Goal: Task Accomplishment & Management: Manage account settings

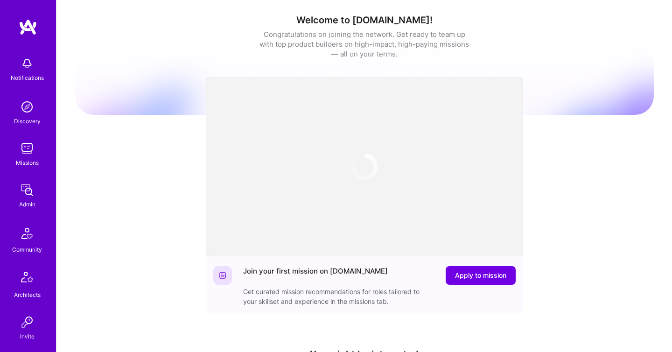
click at [28, 185] on img at bounding box center [27, 190] width 19 height 19
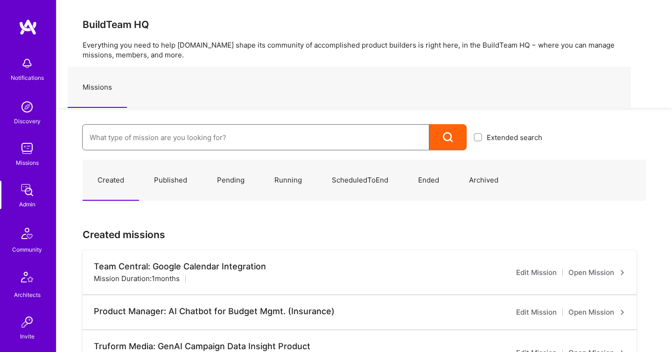
click at [103, 139] on input at bounding box center [256, 137] width 332 height 24
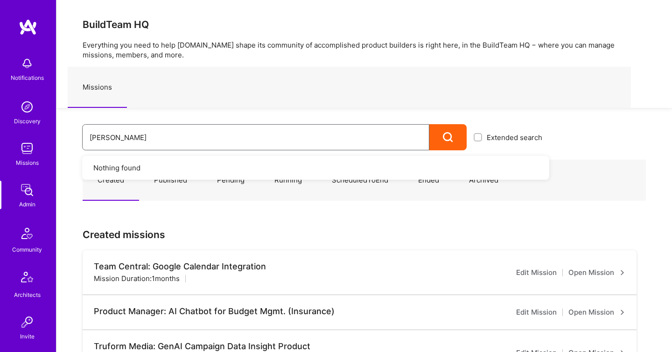
type input "morgan"
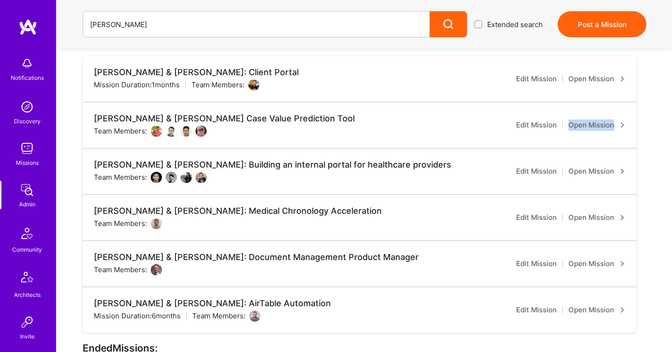
scroll to position [278, 0]
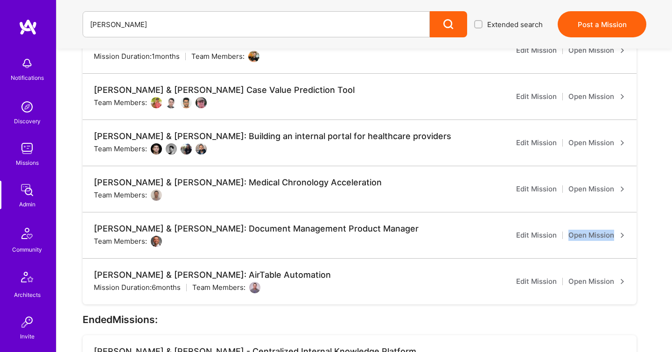
click at [592, 276] on link "Open Mission" at bounding box center [596, 281] width 57 height 11
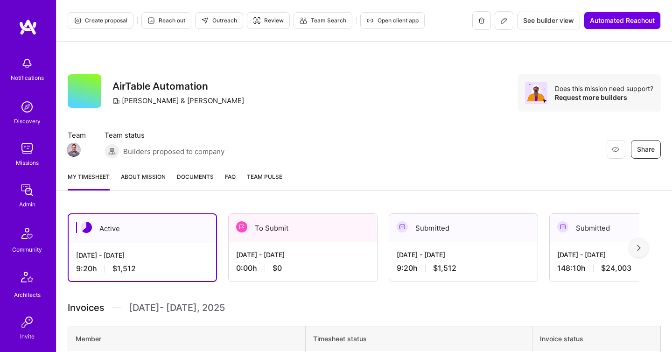
click at [192, 180] on span "Documents" at bounding box center [195, 177] width 37 height 10
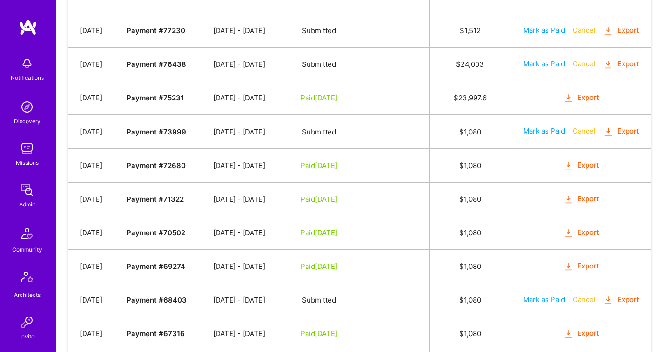
scroll to position [325, 0]
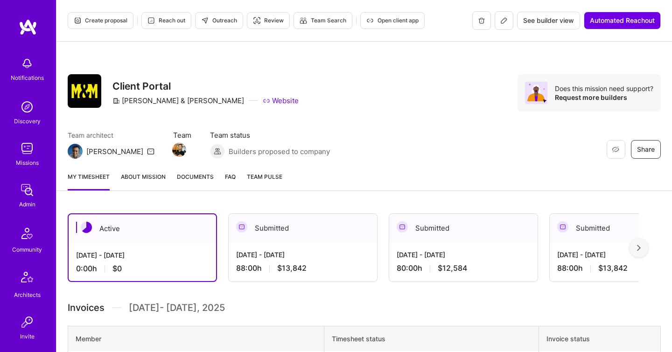
click at [188, 188] on link "Documents" at bounding box center [195, 181] width 37 height 19
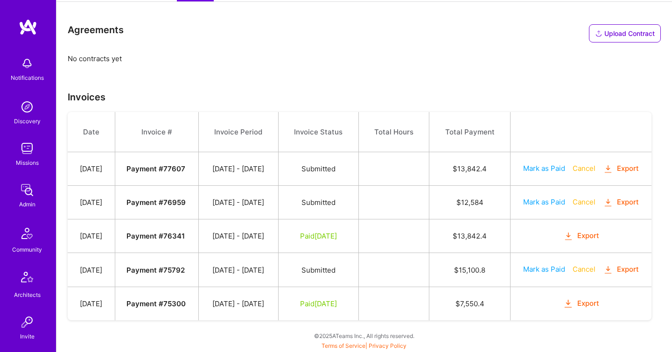
scroll to position [245, 0]
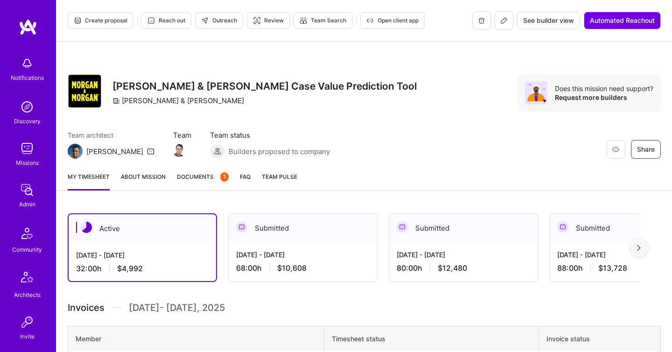
click at [191, 181] on span "Documents 1" at bounding box center [203, 177] width 52 height 10
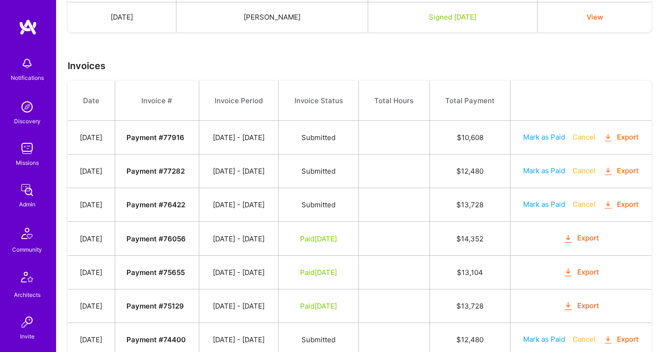
scroll to position [271, 0]
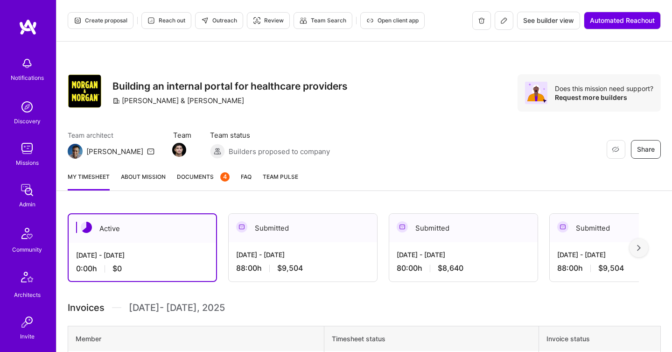
click at [203, 181] on link "Documents 4" at bounding box center [203, 181] width 53 height 19
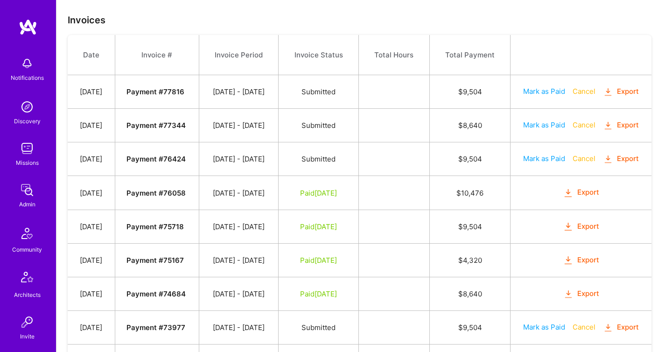
scroll to position [408, 0]
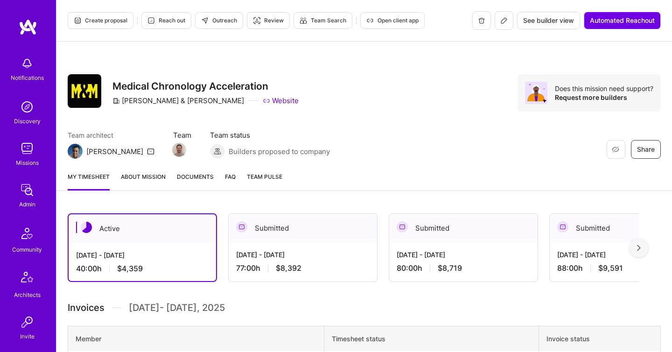
click at [204, 181] on span "Documents" at bounding box center [195, 177] width 37 height 10
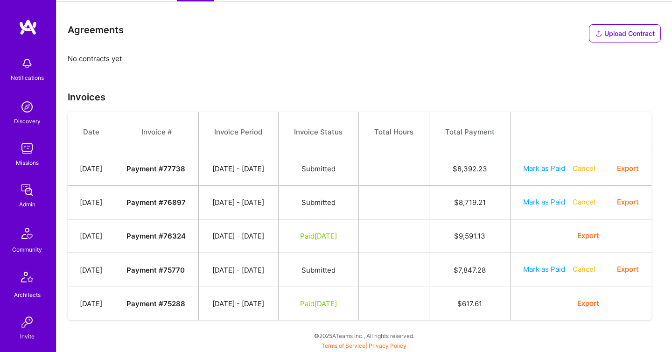
scroll to position [244, 0]
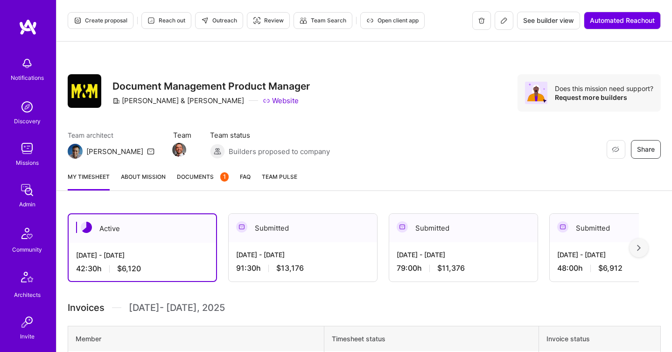
click at [202, 185] on link "Documents 1" at bounding box center [203, 181] width 52 height 19
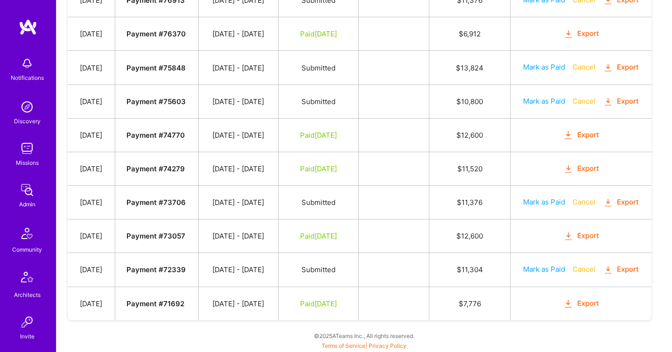
scroll to position [525, 0]
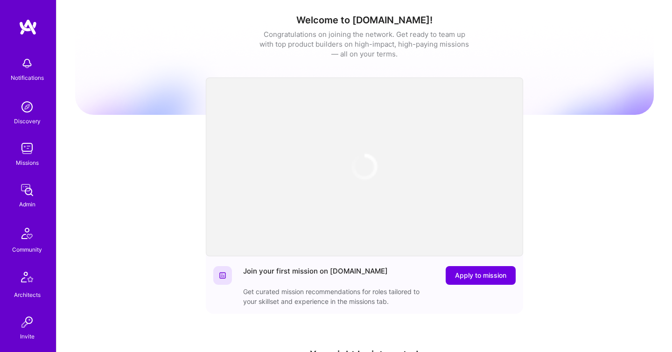
click at [29, 202] on div "Admin" at bounding box center [27, 204] width 16 height 10
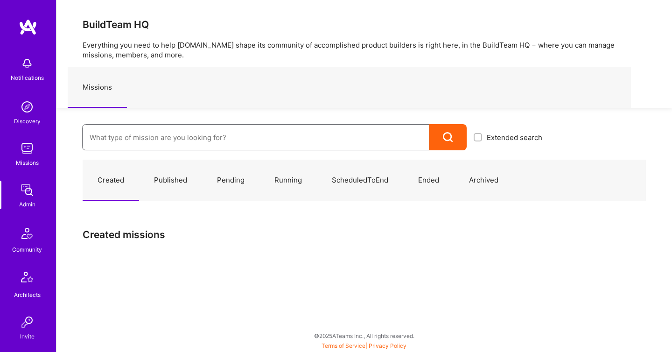
click at [145, 136] on input at bounding box center [256, 137] width 332 height 24
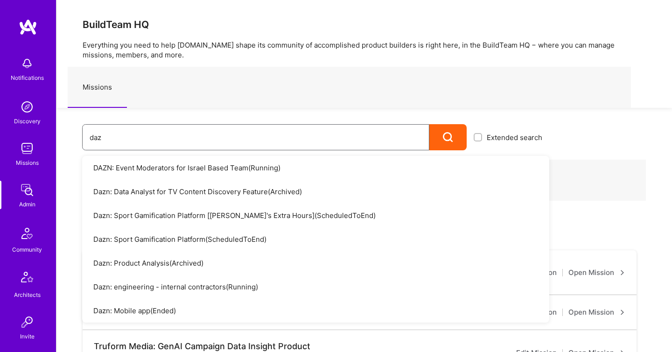
type input "dazn"
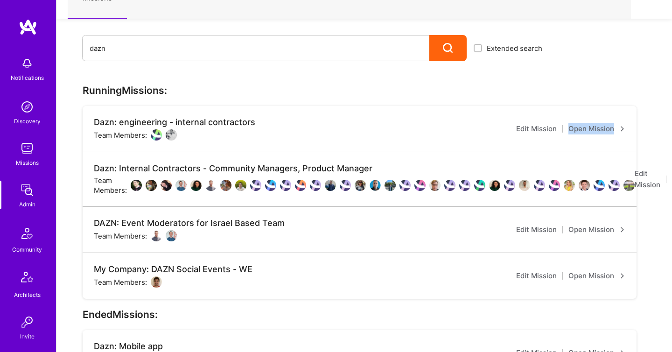
scroll to position [89, 36]
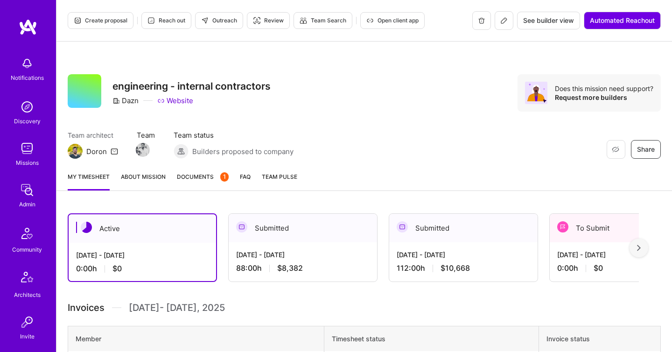
click at [195, 170] on div "My timesheet About Mission Documents 1 FAQ Team Pulse" at bounding box center [363, 177] width 615 height 27
click at [196, 176] on span "Documents 1" at bounding box center [203, 177] width 52 height 10
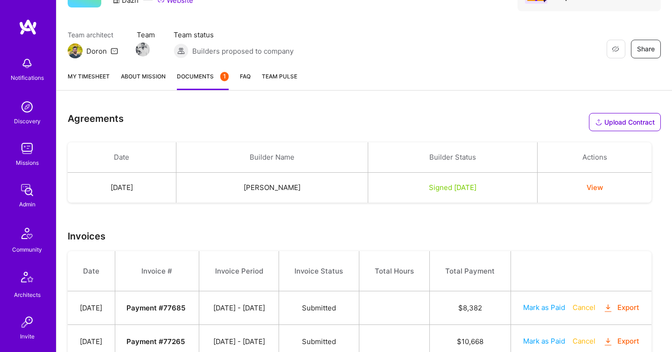
scroll to position [315, 0]
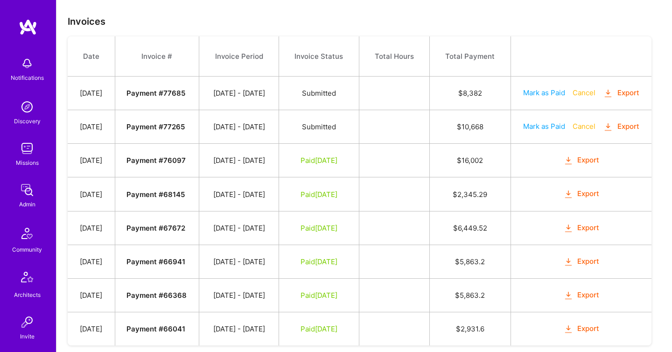
click at [603, 99] on icon "button" at bounding box center [608, 93] width 11 height 11
click at [573, 144] on td "Mark as Paid Cancel Export" at bounding box center [580, 127] width 141 height 34
click at [603, 132] on icon "button" at bounding box center [608, 127] width 11 height 11
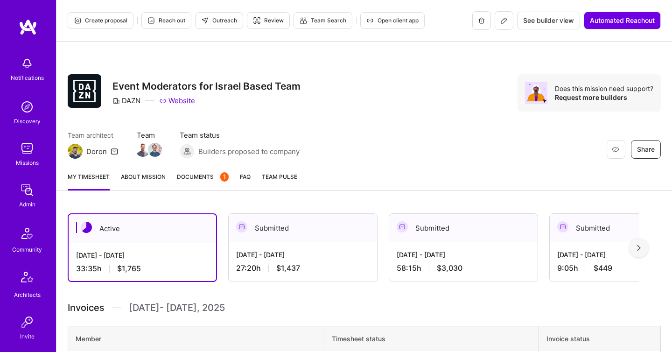
click at [202, 181] on span "Documents 1" at bounding box center [203, 177] width 52 height 10
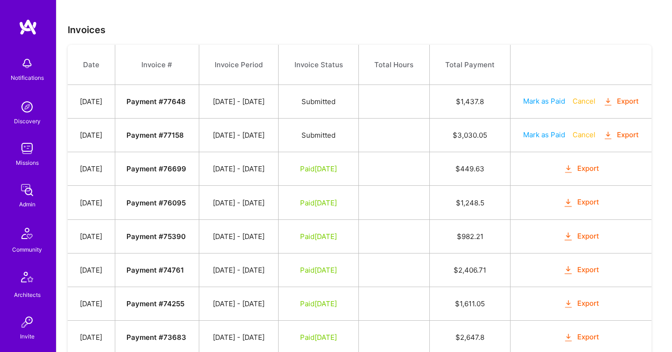
scroll to position [308, 0]
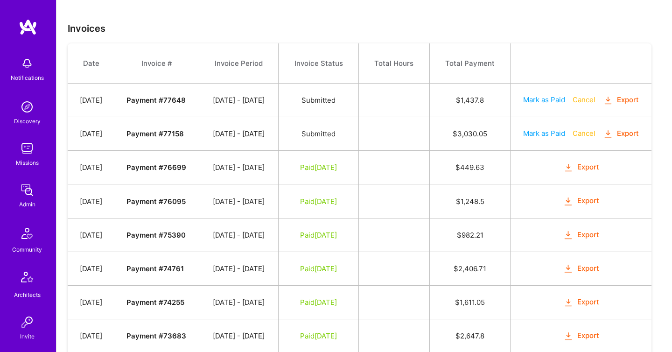
click at [603, 139] on button "Export" at bounding box center [621, 133] width 36 height 11
click at [603, 106] on icon "button" at bounding box center [608, 100] width 11 height 11
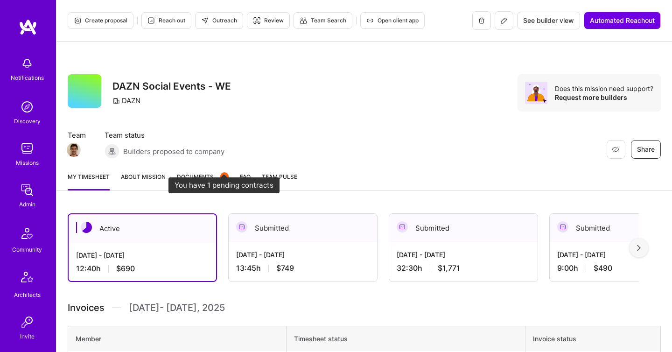
click at [211, 176] on span "Documents 1" at bounding box center [203, 177] width 52 height 10
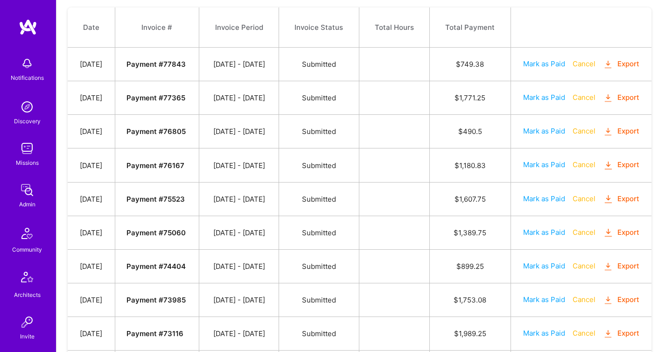
scroll to position [355, 0]
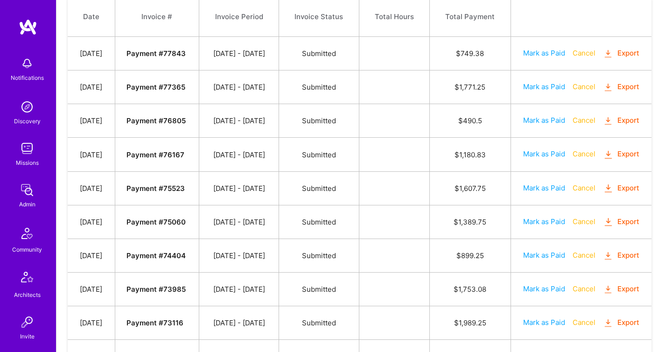
click at [603, 93] on icon "button" at bounding box center [608, 87] width 11 height 11
click at [666, 36] on div "Agreements Upload Contract Drop a file here Choose a file Cancel Remove Date Bu…" at bounding box center [363, 310] width 615 height 926
click at [603, 59] on button "Export" at bounding box center [621, 53] width 36 height 11
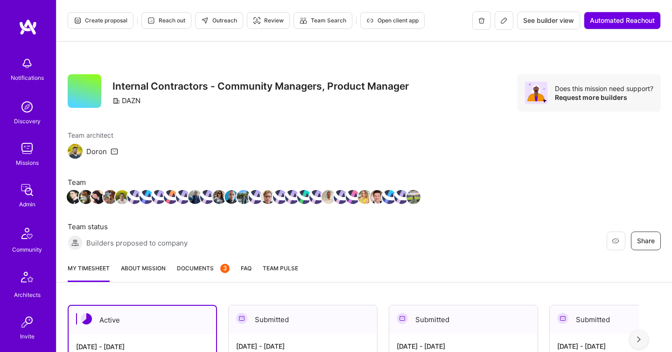
click at [196, 268] on span "Documents 3" at bounding box center [203, 268] width 53 height 10
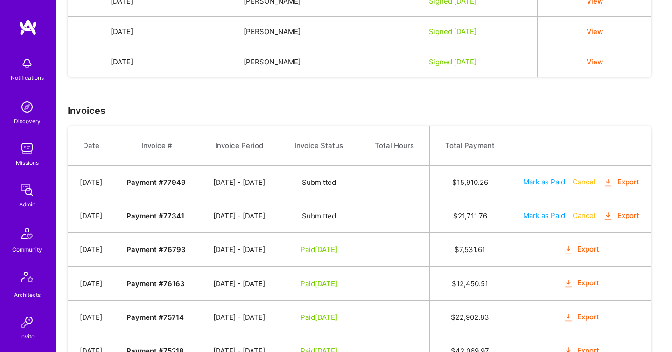
scroll to position [428, 0]
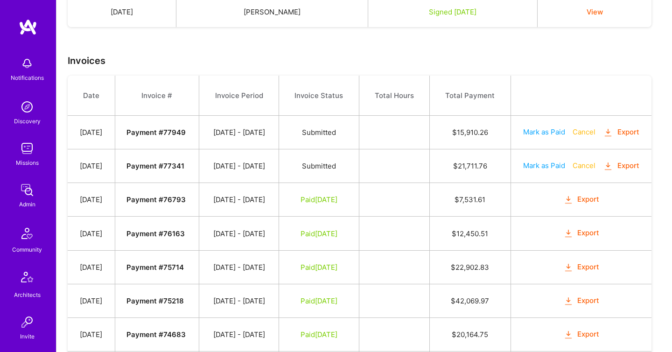
click at [603, 172] on icon "button" at bounding box center [608, 166] width 11 height 11
click at [603, 138] on icon "button" at bounding box center [608, 132] width 11 height 11
